Goal: Task Accomplishment & Management: Use online tool/utility

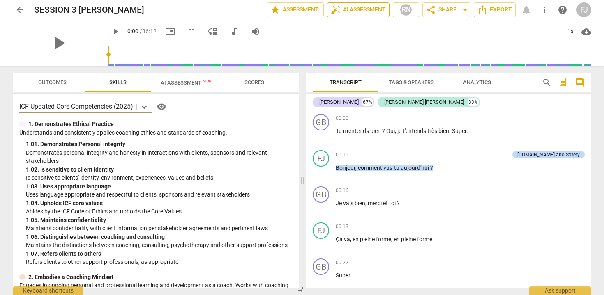
scroll to position [124, 0]
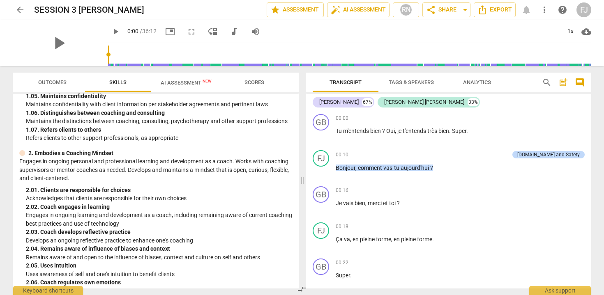
click at [21, 7] on span "arrow_back" at bounding box center [20, 10] width 10 height 10
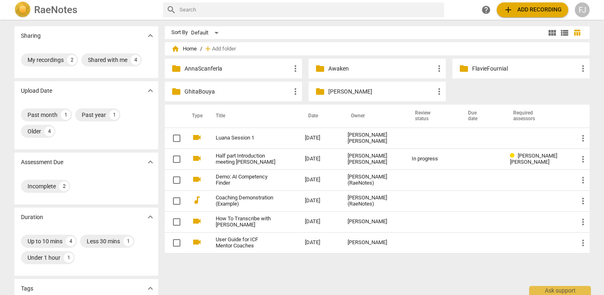
click at [189, 70] on p "AnnaScanferla" at bounding box center [237, 68] width 106 height 9
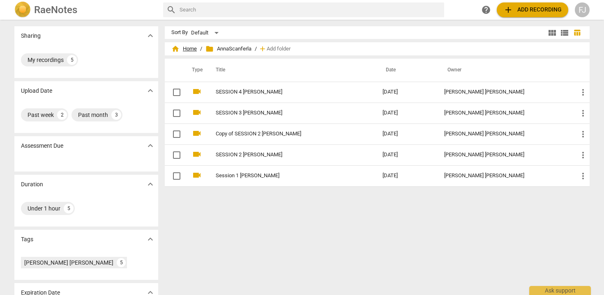
click at [179, 48] on span "home Home" at bounding box center [183, 49] width 25 height 8
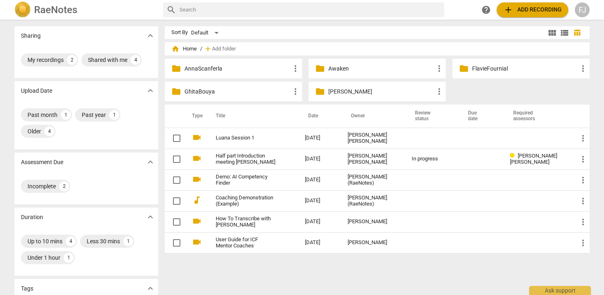
click at [481, 74] on div "folder FlavieFournial more_vert" at bounding box center [520, 69] width 137 height 20
click at [359, 92] on p "[PERSON_NAME]" at bounding box center [381, 91] width 106 height 9
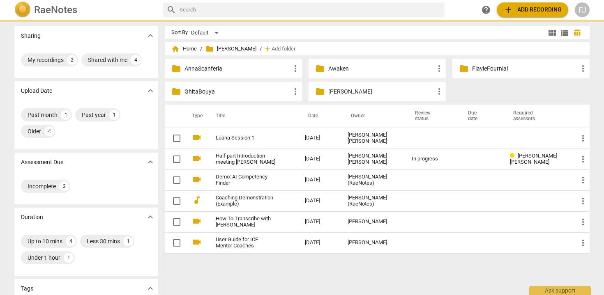
click at [359, 92] on p "[PERSON_NAME]" at bounding box center [381, 91] width 106 height 9
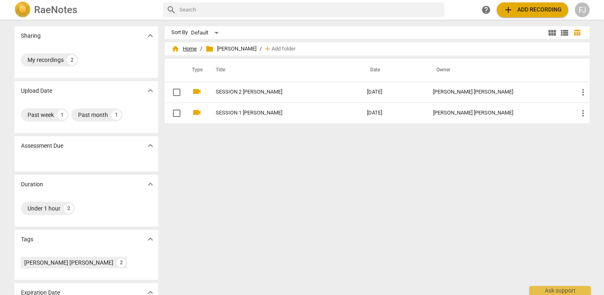
click at [177, 48] on span "home" at bounding box center [175, 49] width 8 height 8
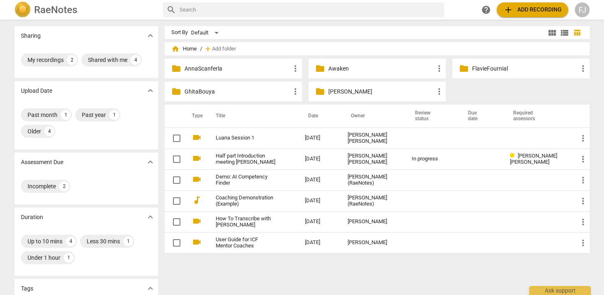
click at [196, 92] on p "GhitaBouya" at bounding box center [237, 91] width 106 height 9
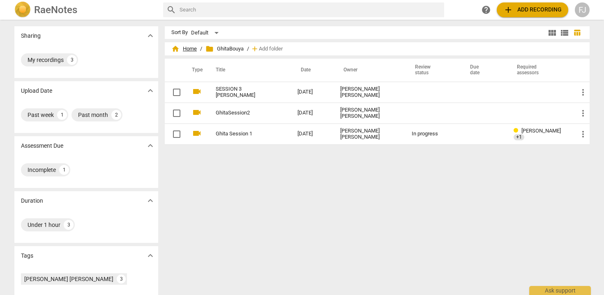
click at [175, 50] on span "home" at bounding box center [175, 49] width 8 height 8
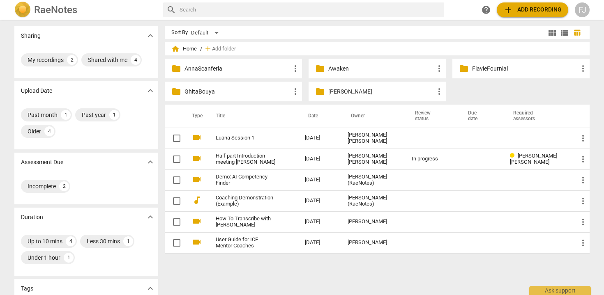
click at [485, 69] on p "FlavieFournial" at bounding box center [525, 68] width 106 height 9
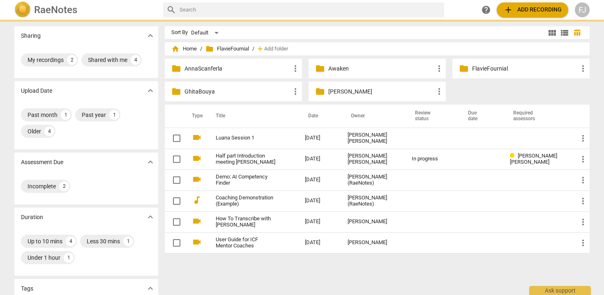
click at [485, 69] on p "FlavieFournial" at bounding box center [525, 68] width 106 height 9
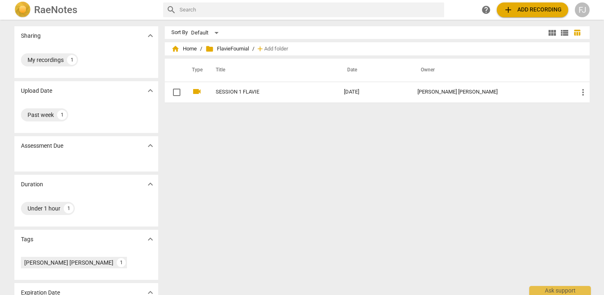
click at [518, 11] on span "add Add recording" at bounding box center [532, 10] width 58 height 10
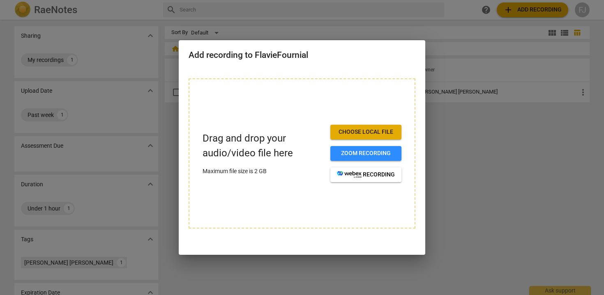
click at [351, 132] on span "Choose local file" at bounding box center [366, 132] width 58 height 8
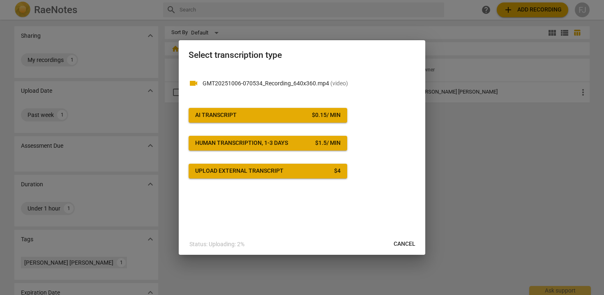
click at [321, 114] on div "$ 0.15 / min" at bounding box center [326, 115] width 29 height 8
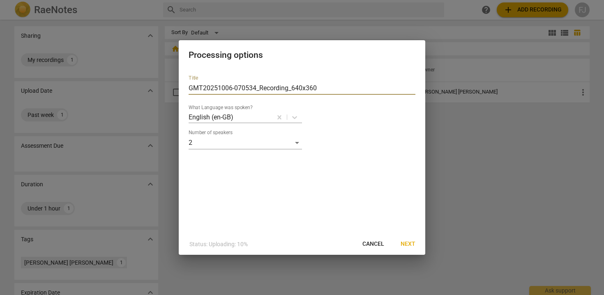
drag, startPoint x: 324, startPoint y: 85, endPoint x: 163, endPoint y: 84, distance: 161.4
click at [163, 84] on div "Processing options Title GMT20251006-070534_Recording_640x360 What Language was…" at bounding box center [302, 147] width 604 height 295
type input "SESSION 2 FLAVIE"
click at [222, 113] on p "English (en-GB)" at bounding box center [211, 117] width 45 height 9
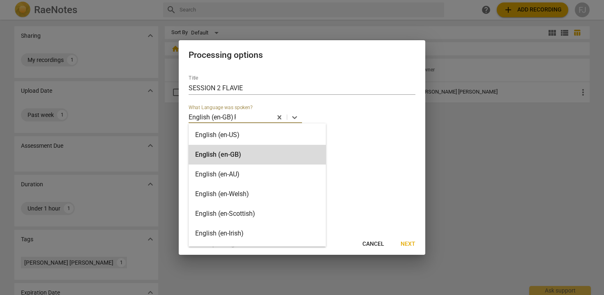
type input "FR"
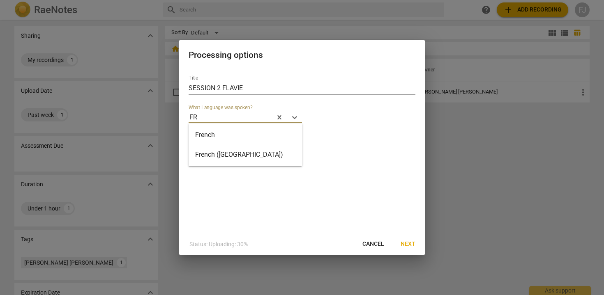
click at [221, 134] on div "French" at bounding box center [245, 135] width 113 height 20
click at [405, 241] on span "Next" at bounding box center [407, 244] width 15 height 8
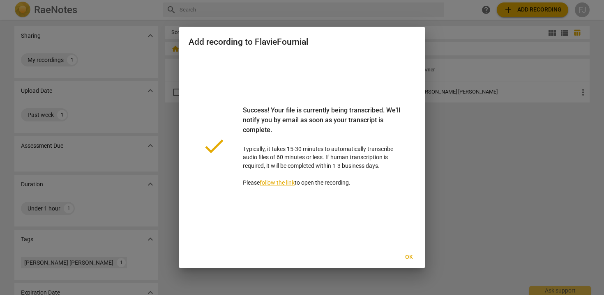
click at [407, 258] on span "Ok" at bounding box center [408, 257] width 13 height 8
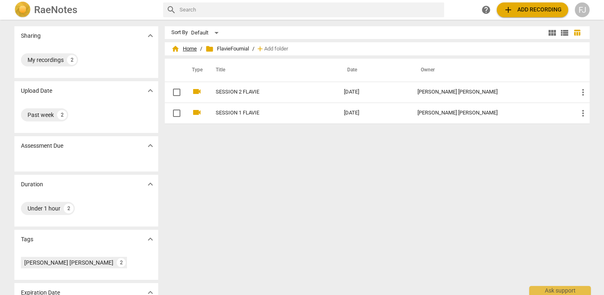
click at [185, 51] on span "home Home" at bounding box center [183, 49] width 25 height 8
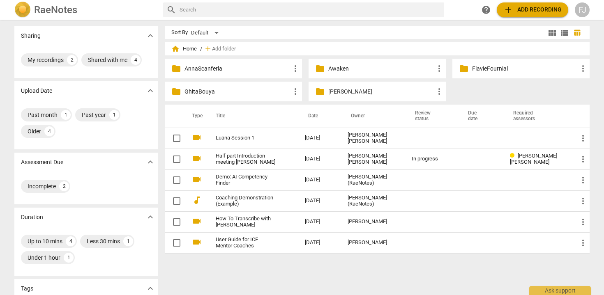
click at [216, 68] on p "AnnaScanferla" at bounding box center [237, 68] width 106 height 9
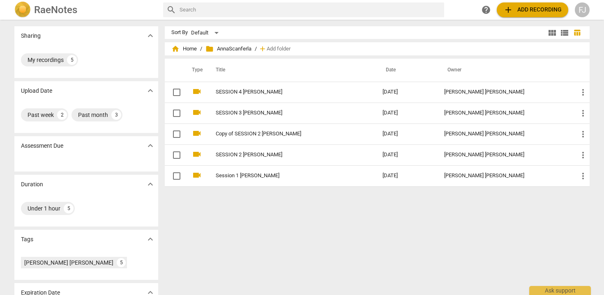
click at [536, 13] on span "add Add recording" at bounding box center [532, 10] width 58 height 10
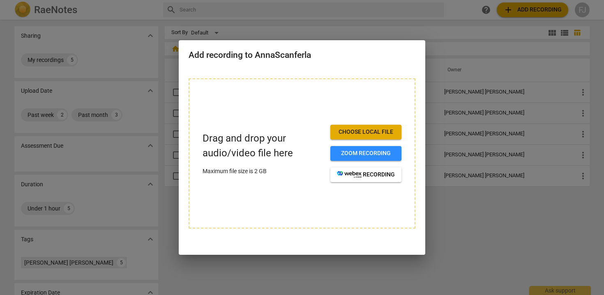
click at [364, 133] on span "Choose local file" at bounding box center [366, 132] width 58 height 8
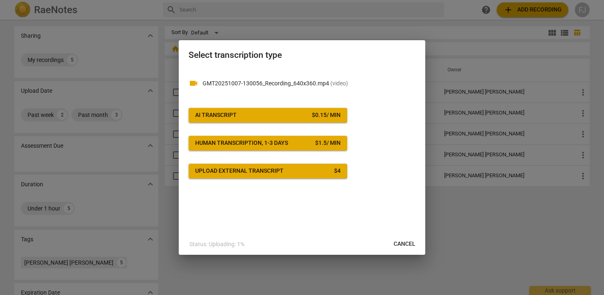
click at [297, 119] on span "AI Transcript $ 0.15 / min" at bounding box center [267, 115] width 145 height 8
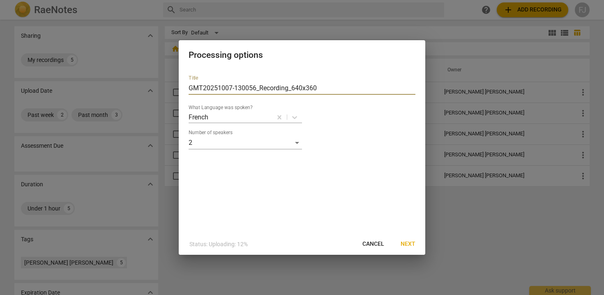
drag, startPoint x: 328, startPoint y: 89, endPoint x: 143, endPoint y: 72, distance: 185.6
click at [143, 72] on div "Processing options Title GMT20251007-130056_Recording_640x360 What Language was…" at bounding box center [302, 147] width 604 height 295
type input "SESSION 5 ANNA SCANFERLA"
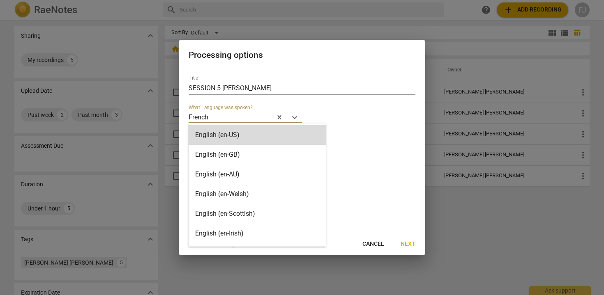
click at [205, 117] on p "French" at bounding box center [199, 117] width 20 height 9
click at [207, 137] on div "English (en-US)" at bounding box center [257, 135] width 137 height 20
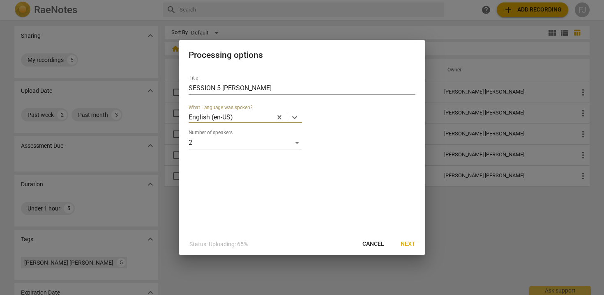
click at [214, 122] on div "English (en-US)" at bounding box center [230, 117] width 83 height 12
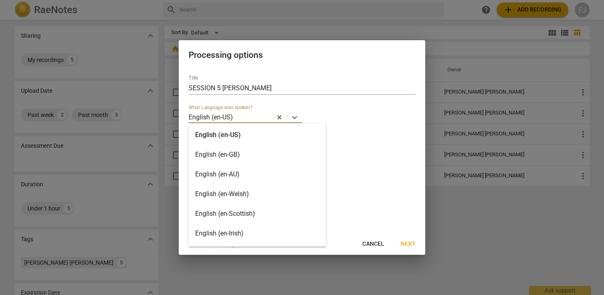
click at [214, 158] on div "English (en-GB)" at bounding box center [257, 155] width 137 height 20
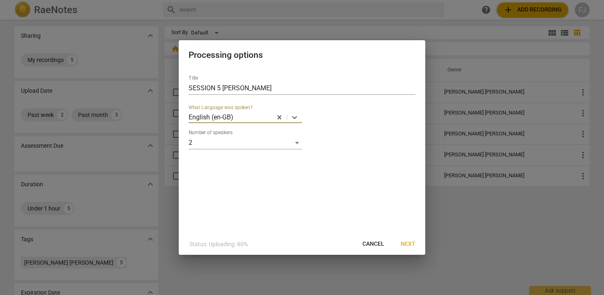
click at [402, 245] on span "Next" at bounding box center [407, 244] width 15 height 8
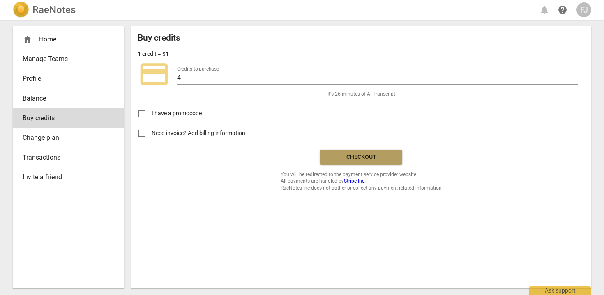
click at [375, 158] on span "Checkout" at bounding box center [361, 157] width 69 height 8
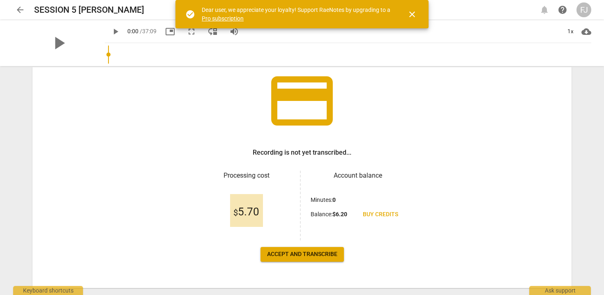
scroll to position [75, 0]
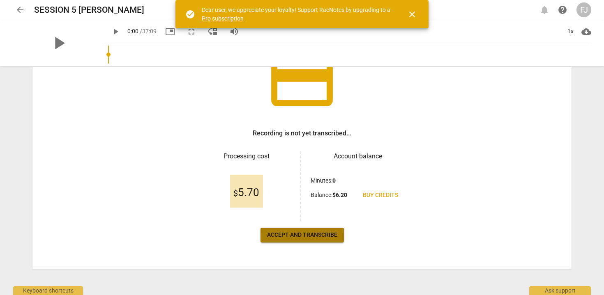
click at [305, 235] on span "Accept and transcribe" at bounding box center [302, 235] width 70 height 8
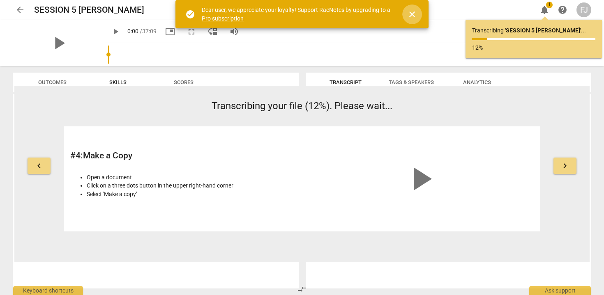
click at [412, 14] on span "close" at bounding box center [412, 14] width 10 height 10
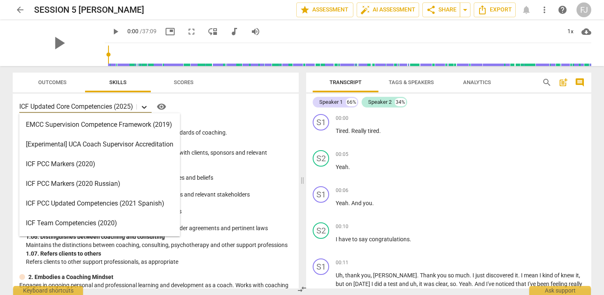
click at [143, 108] on icon at bounding box center [144, 107] width 8 height 8
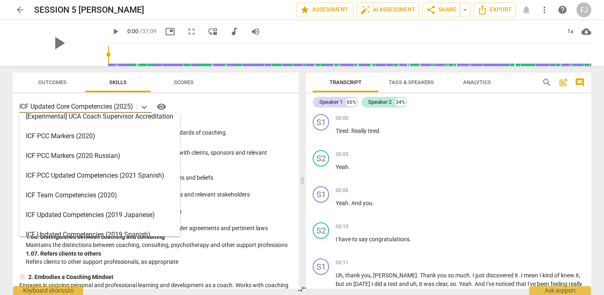
scroll to position [21, 0]
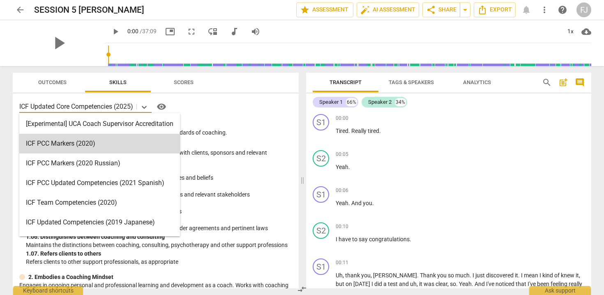
click at [108, 142] on div "ICF PCC Markers (2020)" at bounding box center [99, 144] width 161 height 20
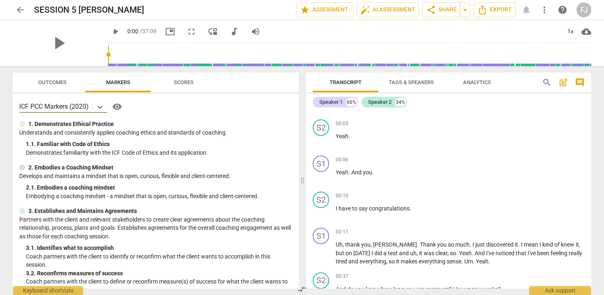
scroll to position [0, 0]
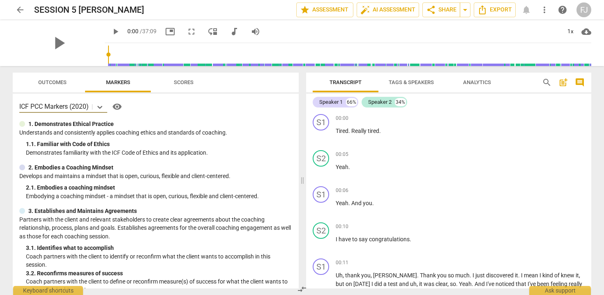
click at [428, 81] on span "Tags & Speakers" at bounding box center [411, 82] width 45 height 6
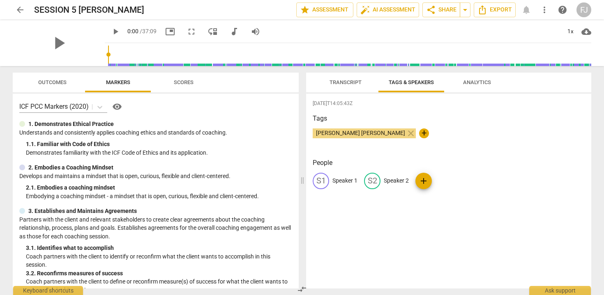
click at [347, 180] on p "Speaker 1" at bounding box center [344, 181] width 25 height 9
type input "a"
type input "Anna Scanferla"
click at [443, 180] on p "Speaker 2" at bounding box center [449, 181] width 25 height 9
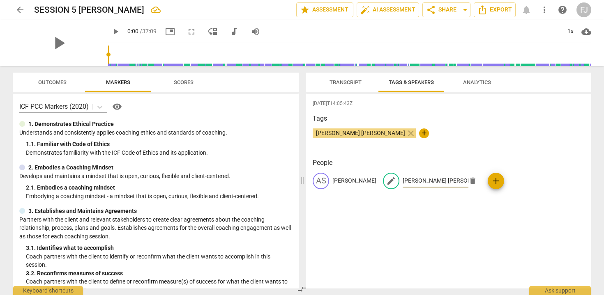
type input "Fanny Jeanne Bernadet"
click at [550, 202] on div "People AS Anna Scanferla edit Fanny Jeanne Bernadet delete add" at bounding box center [449, 180] width 272 height 44
click at [376, 7] on span "auto_fix_high AI Assessment" at bounding box center [387, 10] width 55 height 10
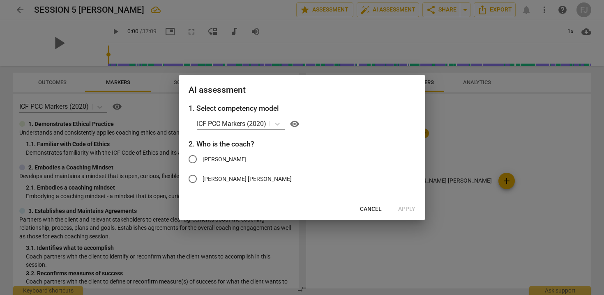
click at [246, 180] on span "Fanny Jeanne Bernadet" at bounding box center [246, 179] width 89 height 9
click at [202, 180] on input "Fanny Jeanne Bernadet" at bounding box center [193, 179] width 20 height 20
radio input "true"
click at [409, 207] on span "Apply" at bounding box center [406, 209] width 17 height 8
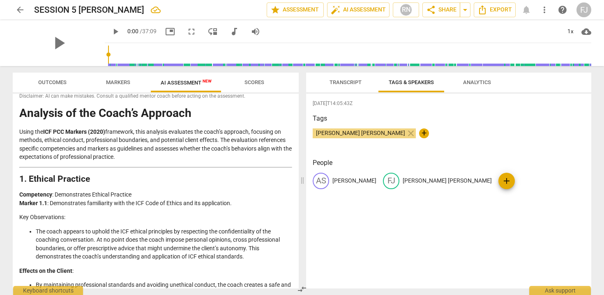
scroll to position [10, 0]
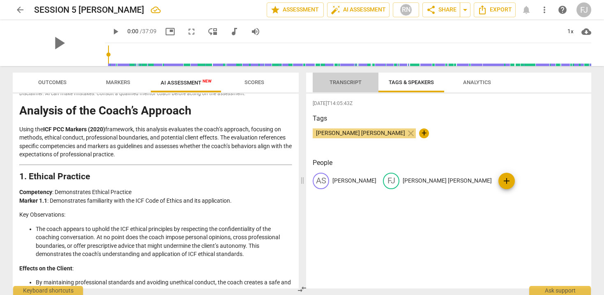
click at [340, 78] on span "Transcript" at bounding box center [346, 82] width 52 height 11
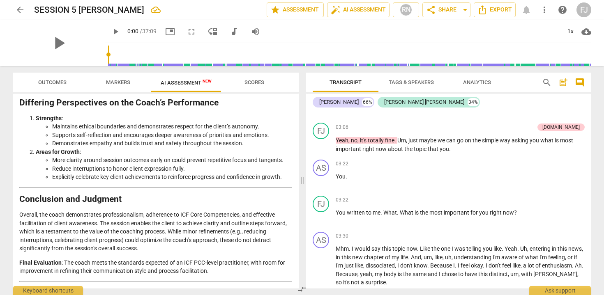
scroll to position [1462, 0]
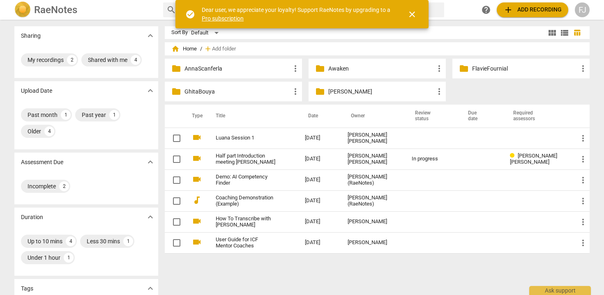
click at [409, 16] on span "close" at bounding box center [412, 14] width 10 height 10
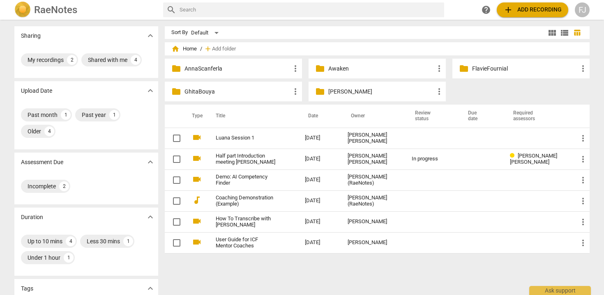
click at [472, 67] on p "FlavieFournial" at bounding box center [525, 68] width 106 height 9
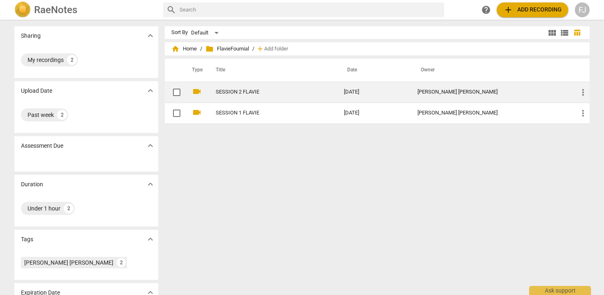
click at [261, 89] on link "SESSION 2 FLAVIE" at bounding box center [265, 92] width 99 height 6
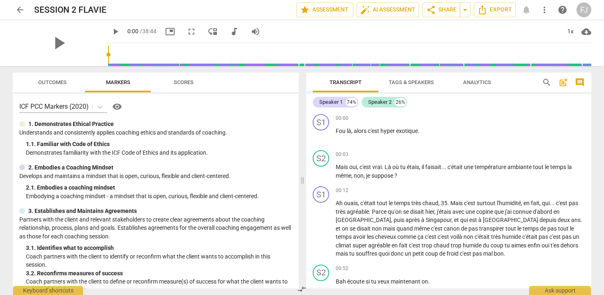
click at [413, 81] on span "Tags & Speakers" at bounding box center [411, 82] width 45 height 6
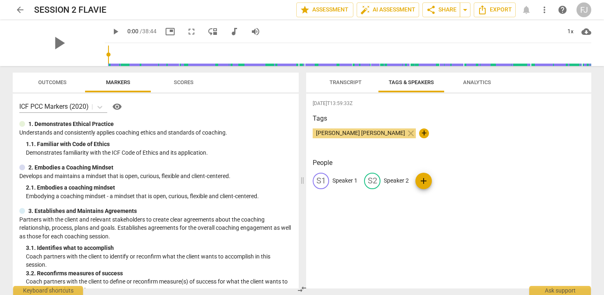
click at [335, 182] on p "Speaker 1" at bounding box center [344, 181] width 25 height 9
type input "Flavie Fournial"
click at [441, 180] on p "Speaker 2" at bounding box center [449, 181] width 25 height 9
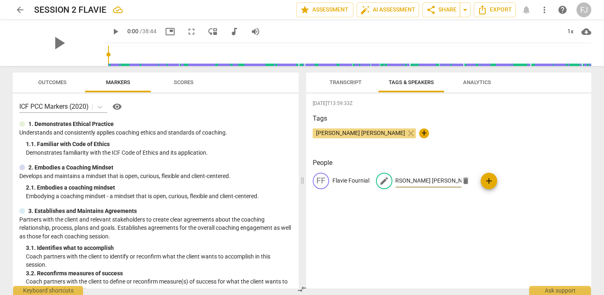
scroll to position [0, 6]
type input "[PERSON_NAME] [PERSON_NAME]"
click at [527, 212] on div "[DATE]T13:59:33Z Tags [PERSON_NAME] [PERSON_NAME] close + People FF Flavie Four…" at bounding box center [448, 191] width 285 height 195
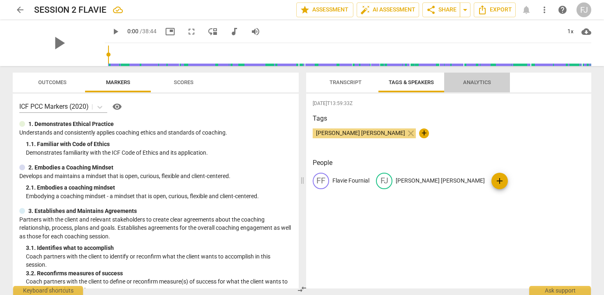
click at [469, 83] on span "Analytics" at bounding box center [477, 82] width 28 height 6
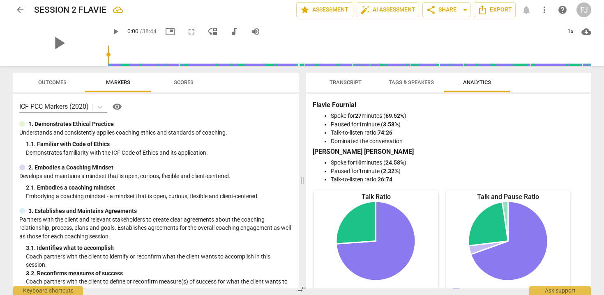
click at [334, 85] on span "Transcript" at bounding box center [345, 82] width 32 height 6
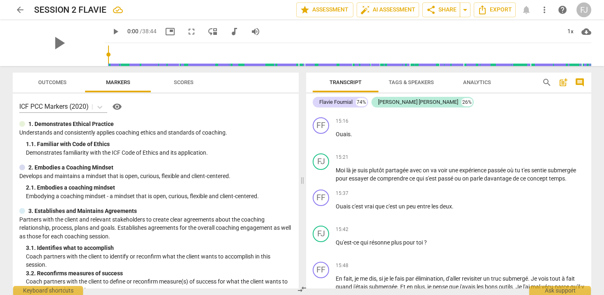
scroll to position [1712, 0]
click at [389, 10] on span "auto_fix_high AI Assessment" at bounding box center [387, 10] width 55 height 10
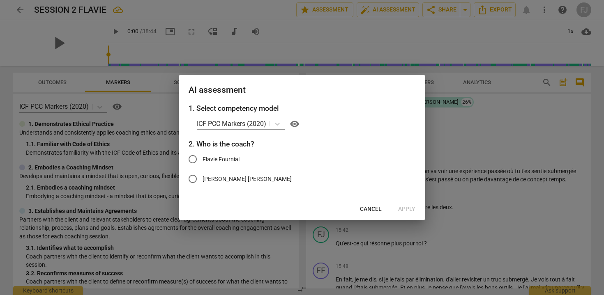
click at [238, 181] on span "[PERSON_NAME] [PERSON_NAME]" at bounding box center [246, 179] width 89 height 9
click at [202, 181] on input "[PERSON_NAME] [PERSON_NAME]" at bounding box center [193, 179] width 20 height 20
radio input "true"
click at [403, 209] on span "Apply" at bounding box center [406, 209] width 17 height 8
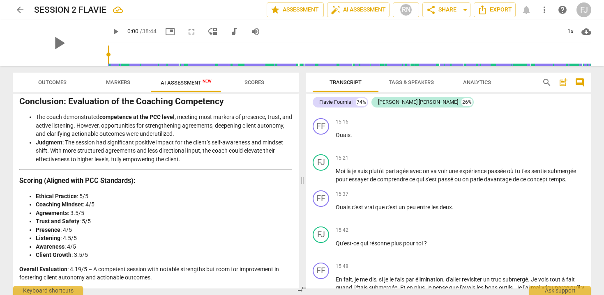
scroll to position [1415, 0]
click at [435, 8] on span "share Share" at bounding box center [441, 10] width 30 height 10
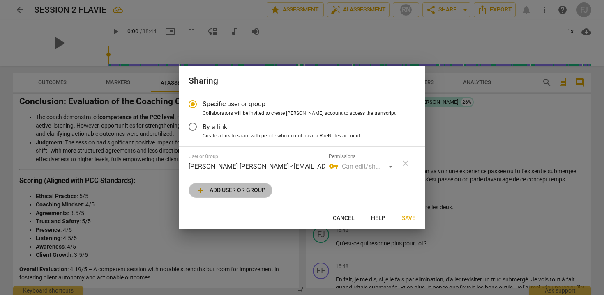
click at [231, 193] on span "add Add user or group" at bounding box center [231, 191] width 70 height 10
radio input "false"
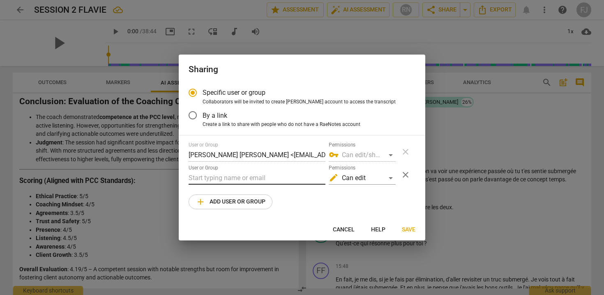
click at [227, 179] on input "text" at bounding box center [257, 178] width 137 height 13
paste input ""[PERSON_NAME].[PERSON_NAME] [DOMAIN_NAME]" <[PERSON_NAME][EMAIL_ADDRESS][PERSO…"
click at [205, 179] on input ""[PERSON_NAME].[PERSON_NAME] [DOMAIN_NAME]" <[PERSON_NAME][EMAIL_ADDRESS][PERSO…" at bounding box center [257, 178] width 137 height 13
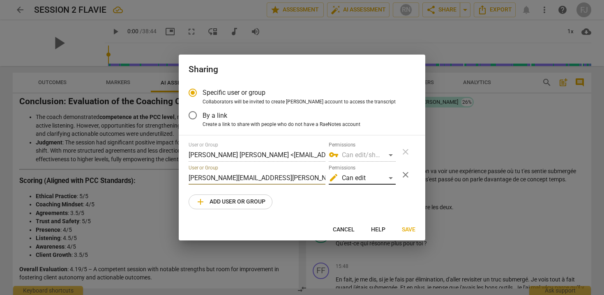
type input "[PERSON_NAME][EMAIL_ADDRESS][PERSON_NAME][DOMAIN_NAME]"
click at [390, 177] on div "edit Can edit" at bounding box center [362, 178] width 67 height 13
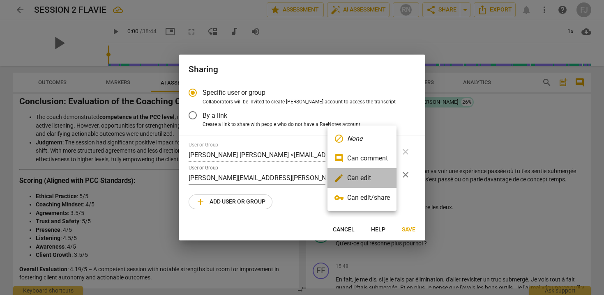
click at [380, 179] on li "edit Can edit" at bounding box center [361, 178] width 69 height 20
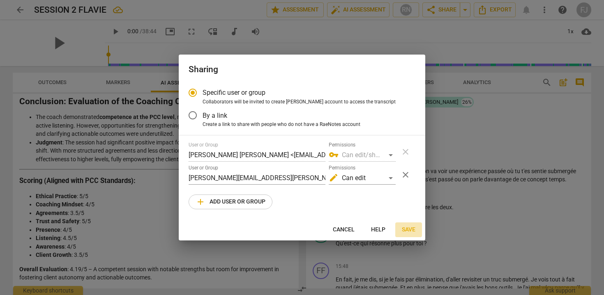
click at [404, 228] on span "Save" at bounding box center [409, 230] width 14 height 8
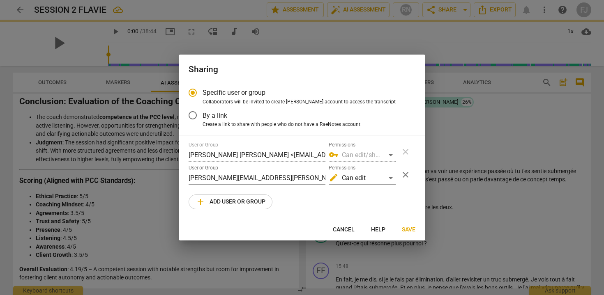
radio input "false"
type input "[PERSON_NAME] <[PERSON_NAME][EMAIL_ADDRESS][PERSON_NAME][DOMAIN_NAME]>"
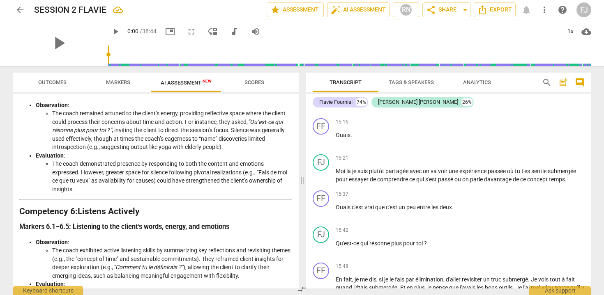
scroll to position [774, 0]
